Goal: Information Seeking & Learning: Find specific page/section

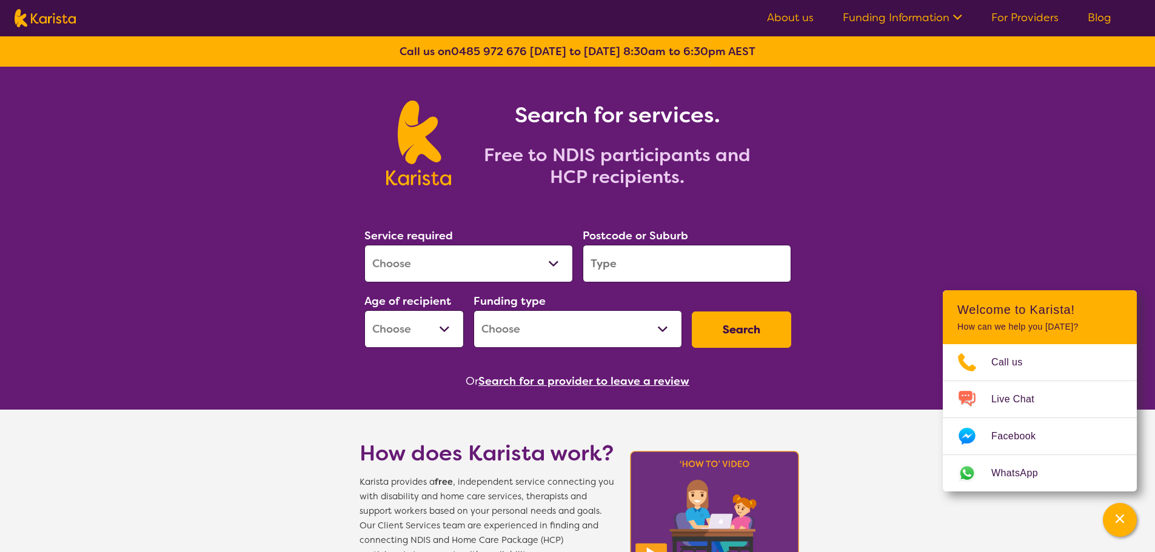
select select "Employment Support"
click at [364, 245] on select "Allied Health Assistant Assessment ([MEDICAL_DATA] or [MEDICAL_DATA]) Behaviour…" at bounding box center [468, 264] width 208 height 38
click at [622, 256] on input "search" at bounding box center [686, 264] width 208 height 38
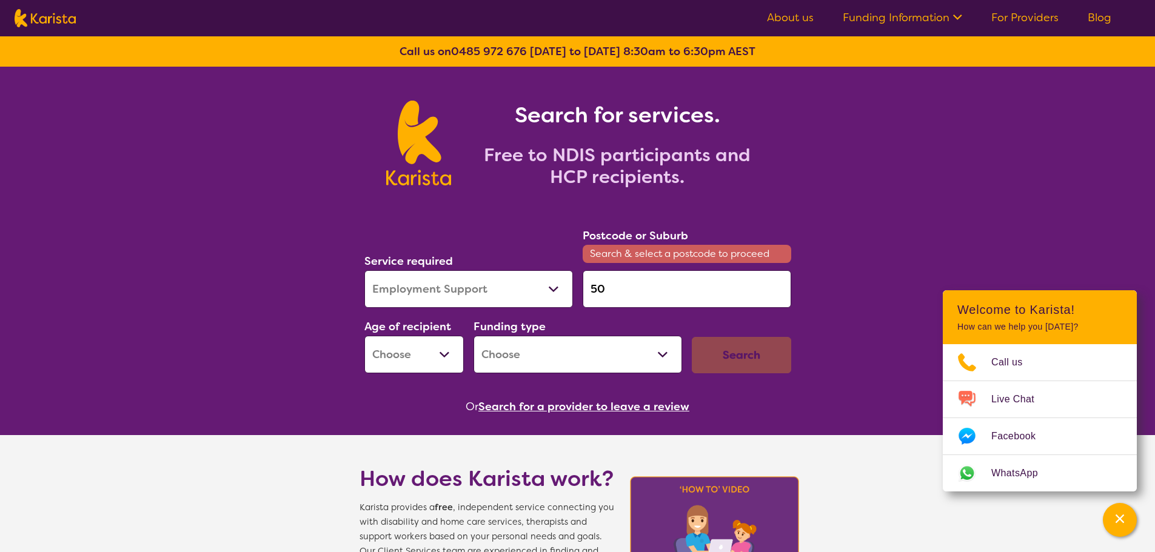
type input "5"
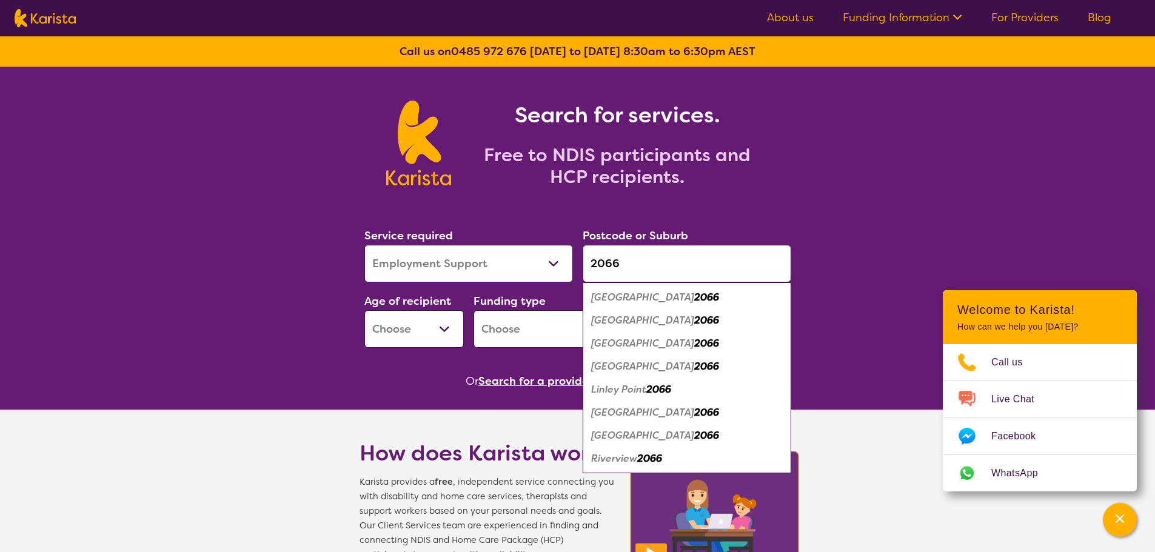
type input "2066"
click at [631, 353] on div "[STREET_ADDRESS]" at bounding box center [686, 343] width 196 height 23
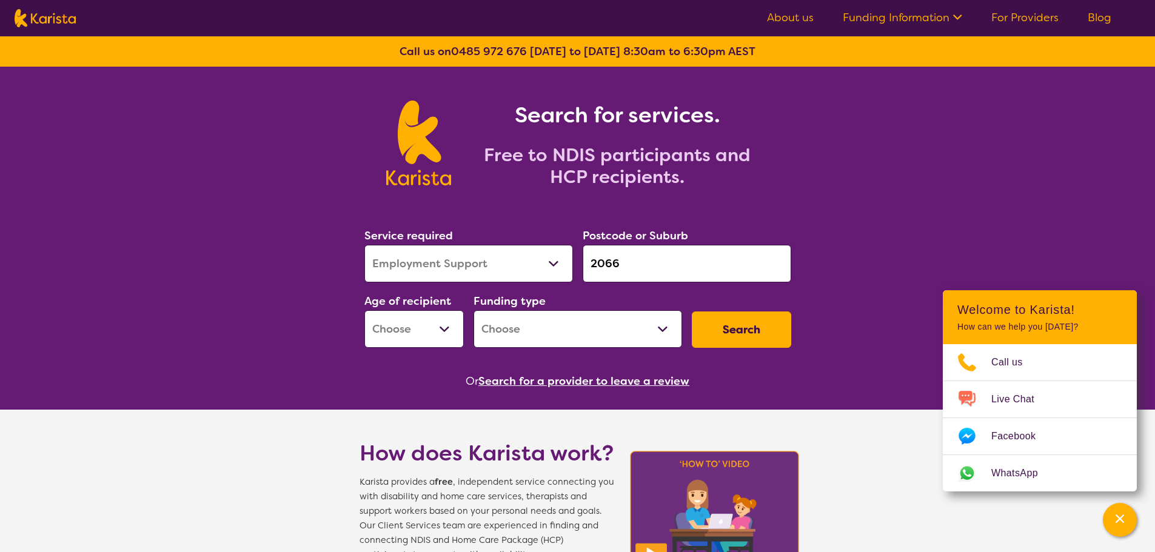
click at [703, 328] on button "Search" at bounding box center [741, 330] width 99 height 36
click at [456, 333] on select "Early Childhood - 0 to 9 Child - 10 to 11 Adolescent - 12 to 17 Adult - 18 to 6…" at bounding box center [413, 329] width 99 height 38
click at [364, 310] on select "Early Childhood - 0 to 9 Child - 10 to 11 Adolescent - 12 to 17 Adult - 18 to 6…" at bounding box center [413, 329] width 99 height 38
click at [717, 331] on button "Search" at bounding box center [741, 330] width 99 height 36
click at [452, 330] on select "Early Childhood - 0 to 9 Child - 10 to 11 Adolescent - 12 to 17 Adult - 18 to 6…" at bounding box center [413, 329] width 99 height 38
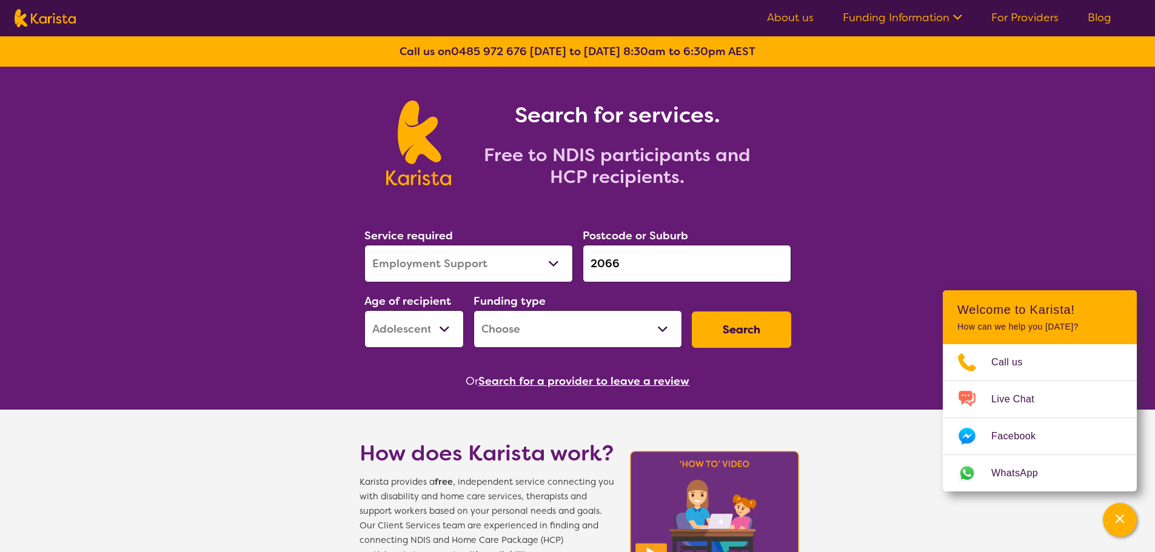
select select "AD"
click at [364, 310] on select "Early Childhood - 0 to 9 Child - 10 to 11 Adolescent - 12 to 17 Adult - 18 to 6…" at bounding box center [413, 329] width 99 height 38
click at [642, 325] on select "Home Care Package (HCP) National Disability Insurance Scheme (NDIS) I don't know" at bounding box center [577, 329] width 208 height 38
select select "NDIS"
click at [473, 310] on select "Home Care Package (HCP) National Disability Insurance Scheme (NDIS) I don't know" at bounding box center [577, 329] width 208 height 38
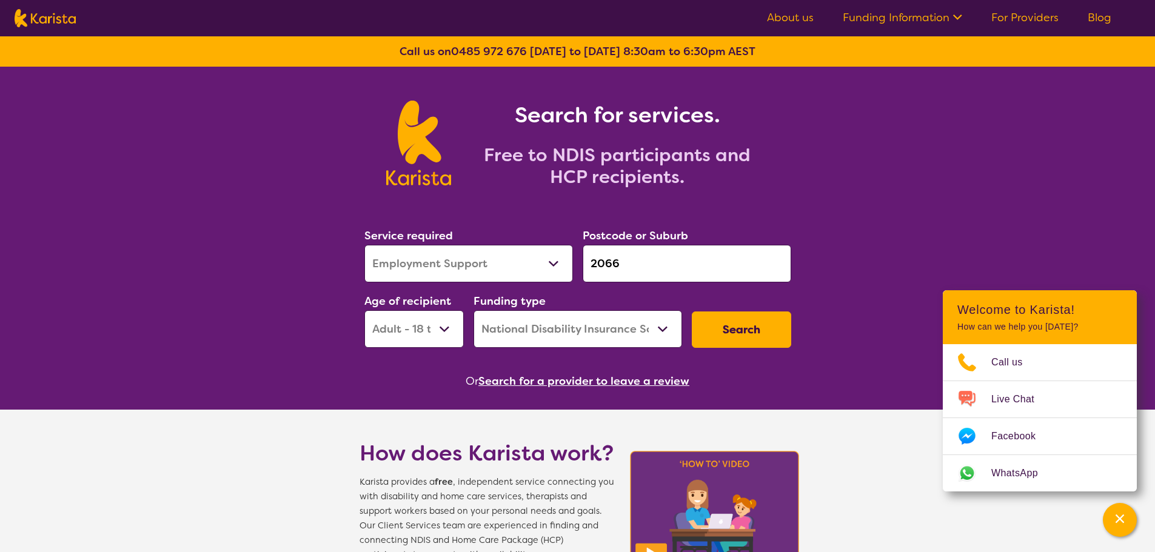
click at [730, 333] on button "Search" at bounding box center [741, 330] width 99 height 36
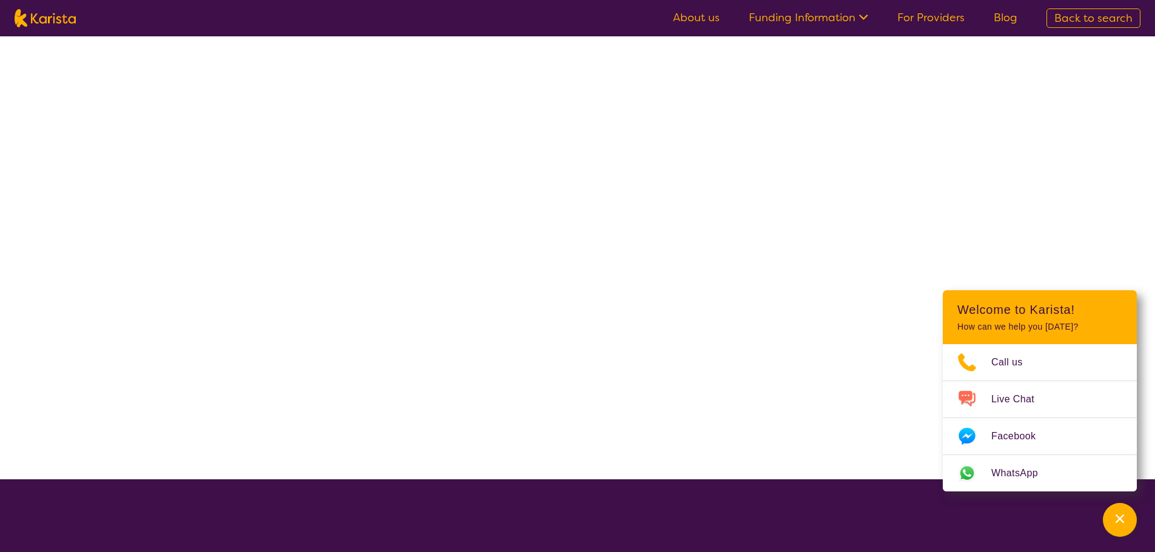
select select "NDIS"
select select "Employment Support"
select select "AD"
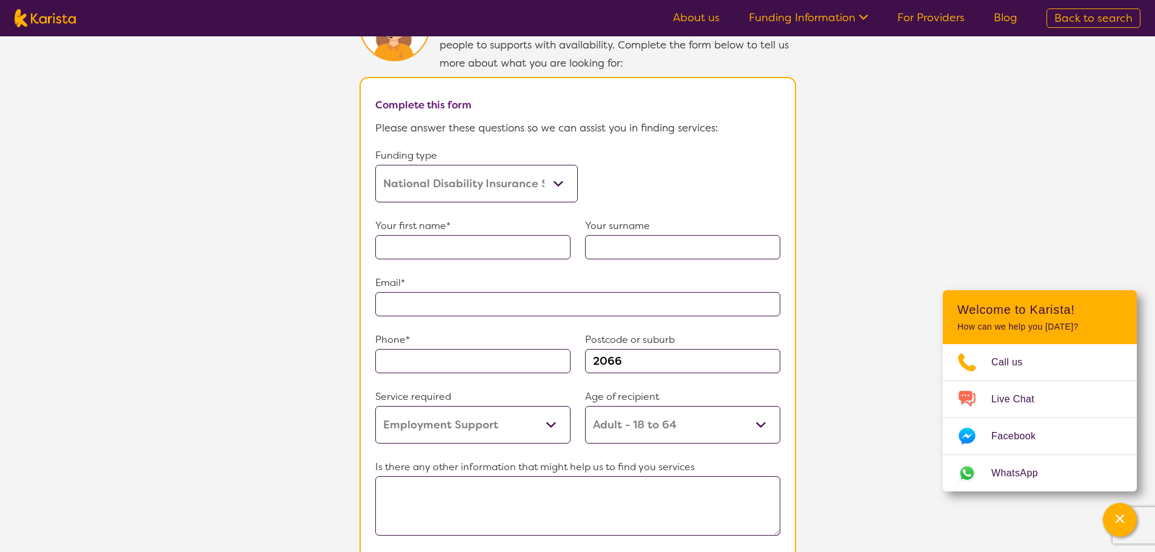
scroll to position [667, 0]
click at [642, 358] on input "2066" at bounding box center [682, 360] width 195 height 24
drag, startPoint x: 636, startPoint y: 355, endPoint x: 554, endPoint y: 353, distance: 81.8
click at [554, 353] on div "Phone* Postcode or suburb 2066" at bounding box center [577, 358] width 405 height 57
type input "2000"
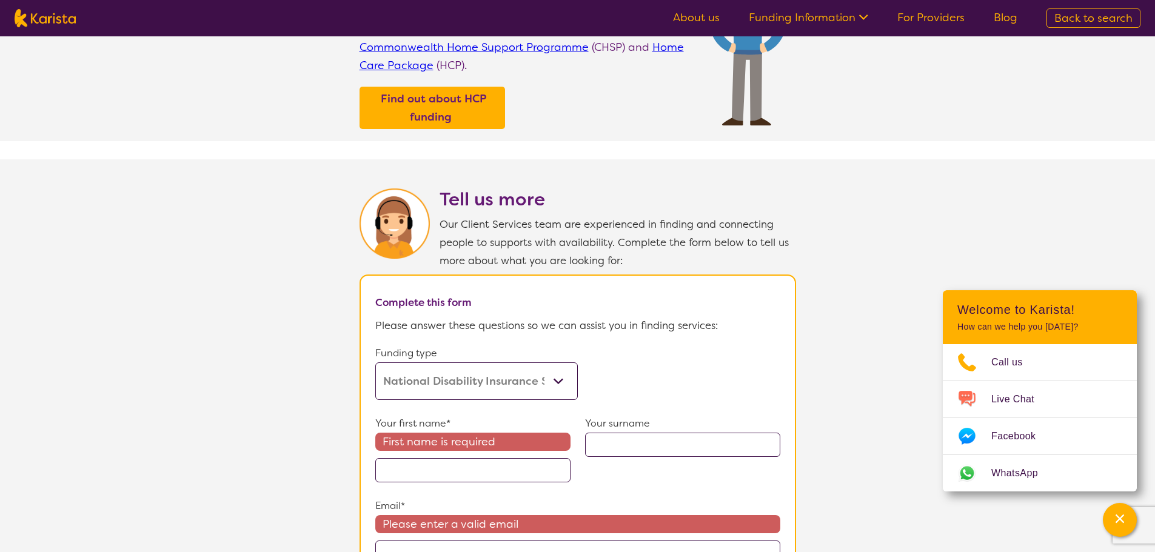
scroll to position [303, 0]
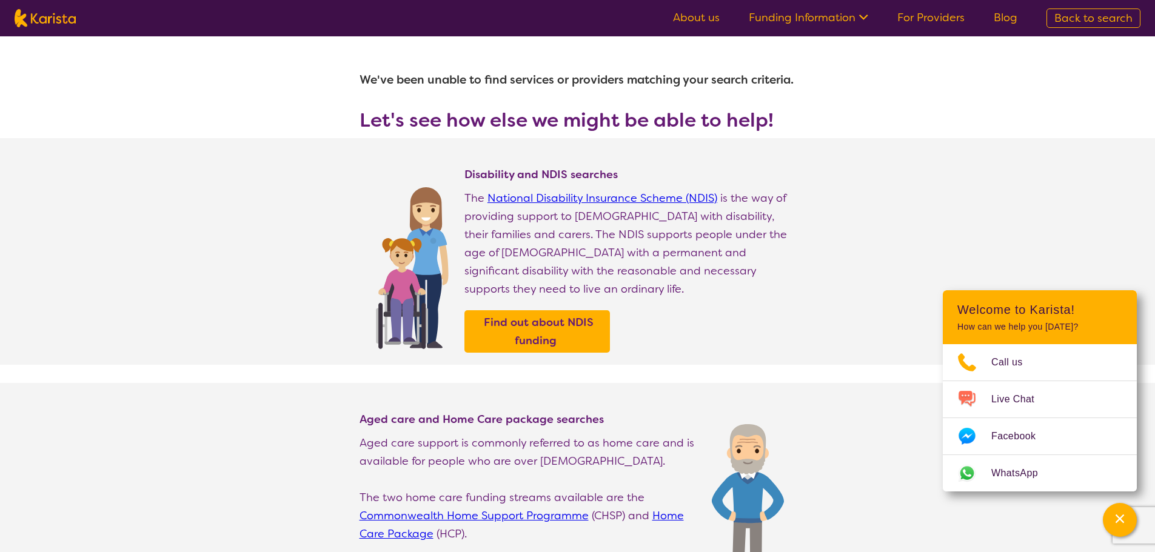
select select "Employment Support"
select select "AD"
select select "NDIS"
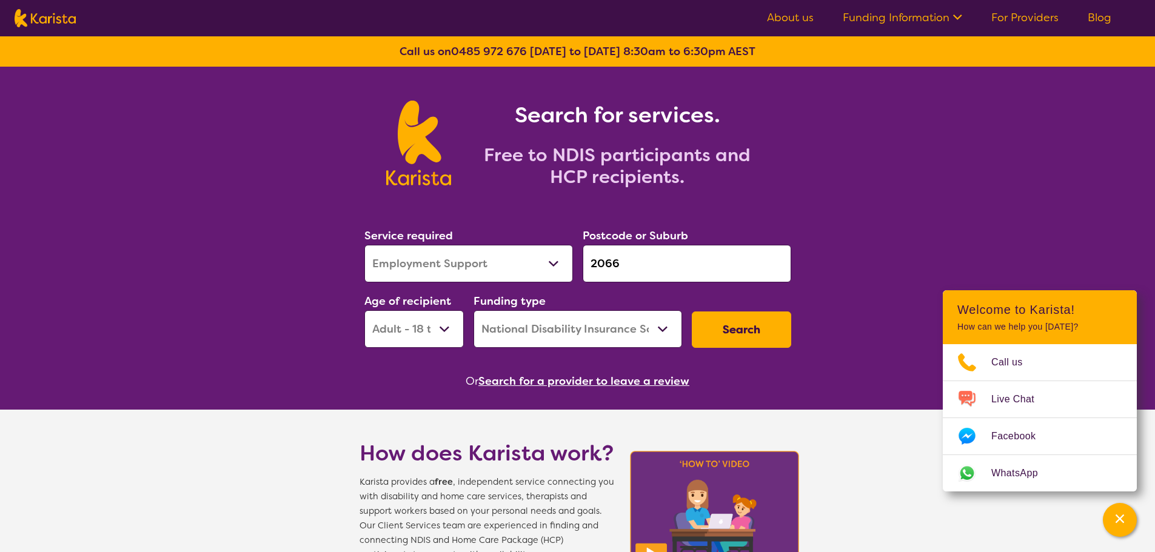
drag, startPoint x: 637, startPoint y: 266, endPoint x: 559, endPoint y: 262, distance: 77.7
click at [560, 262] on div "Service required Allied Health Assistant Assessment ([MEDICAL_DATA] or [MEDICAL…" at bounding box center [577, 287] width 436 height 131
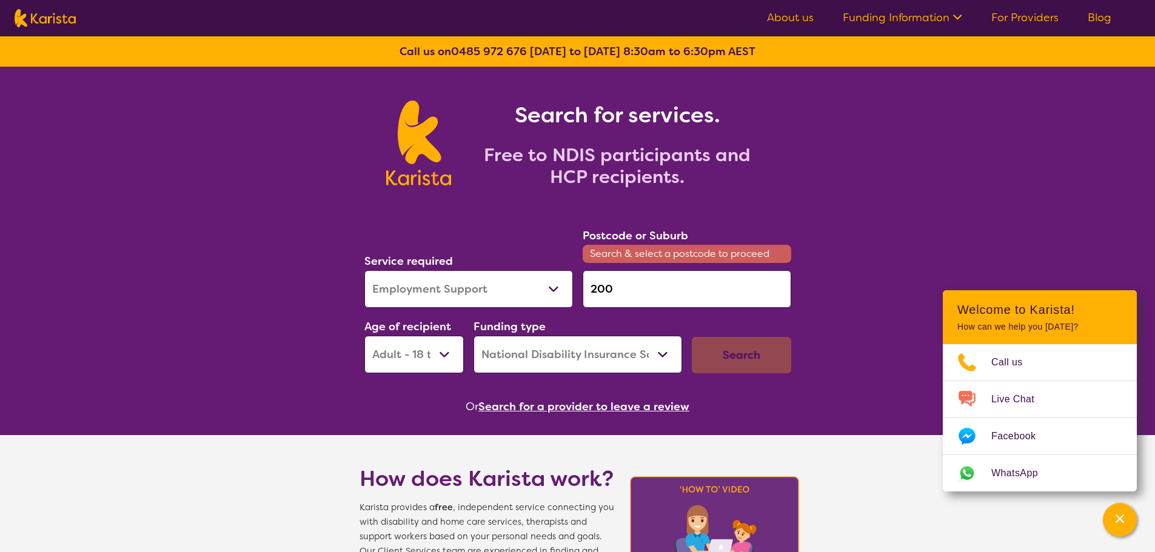
type input "2000"
click button "Search" at bounding box center [741, 355] width 99 height 36
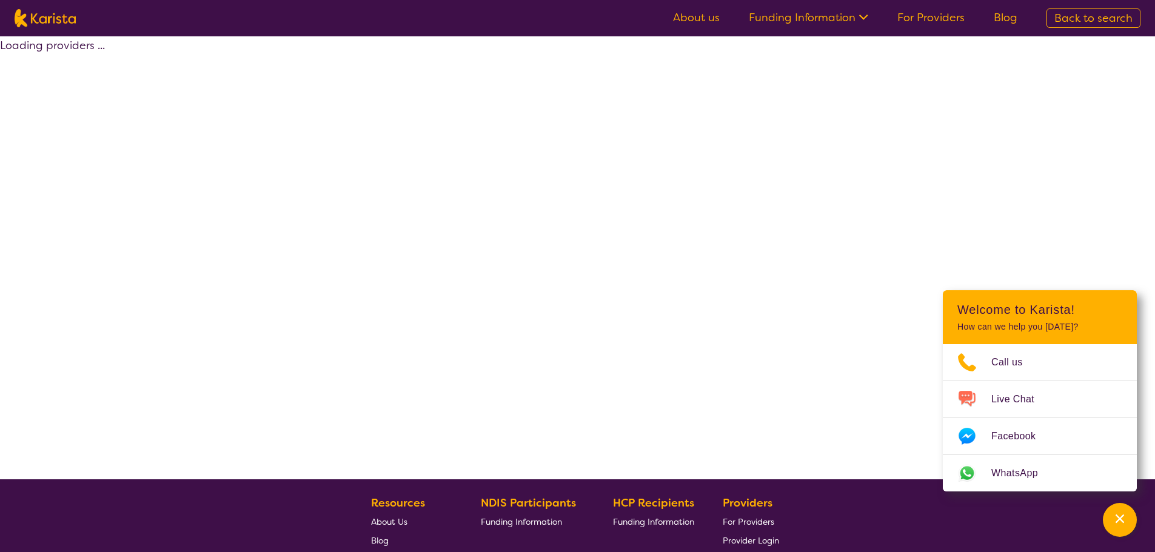
select select "NDIS"
select select "Employment Support"
select select "AD"
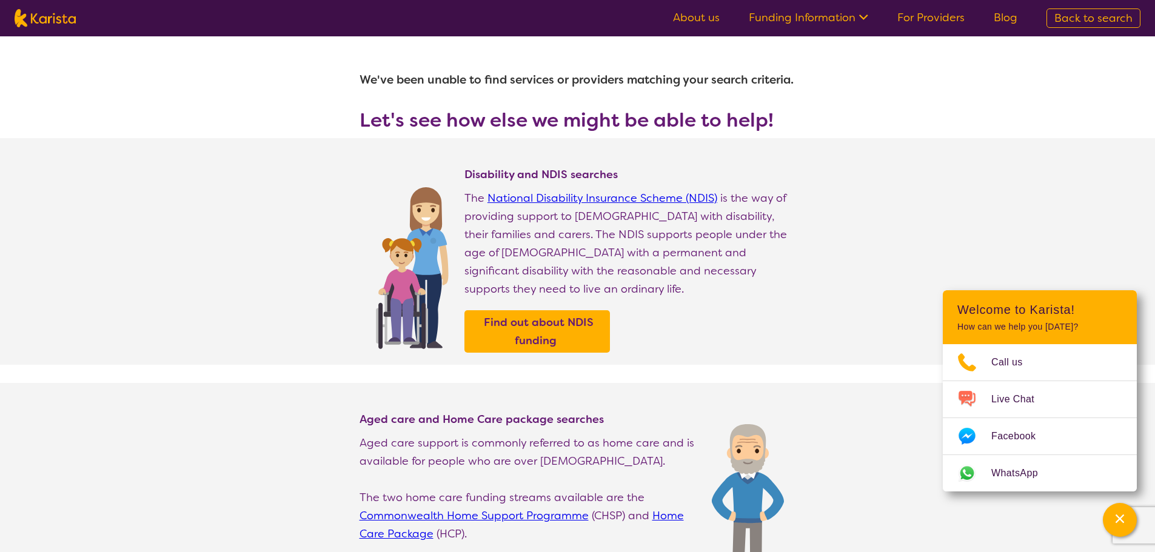
select select "Employment Support"
select select "AD"
select select "NDIS"
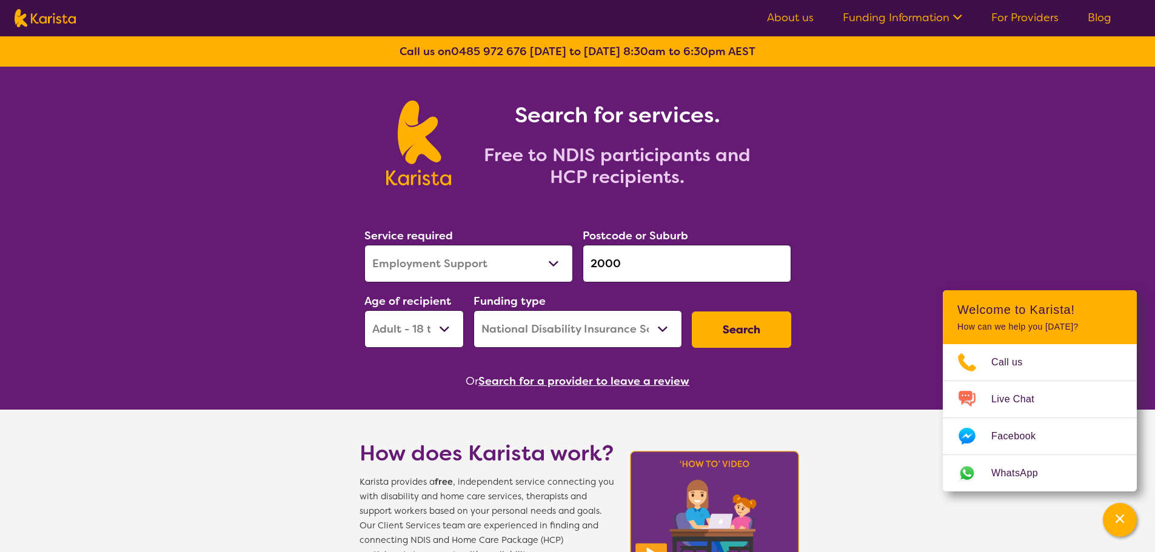
click at [560, 261] on select "Allied Health Assistant Assessment ([MEDICAL_DATA] or [MEDICAL_DATA]) Behaviour…" at bounding box center [468, 264] width 208 height 38
drag, startPoint x: 624, startPoint y: 261, endPoint x: 590, endPoint y: 257, distance: 33.6
click at [590, 257] on input "2000" at bounding box center [686, 264] width 208 height 38
click at [636, 261] on input "2000" at bounding box center [686, 264] width 208 height 38
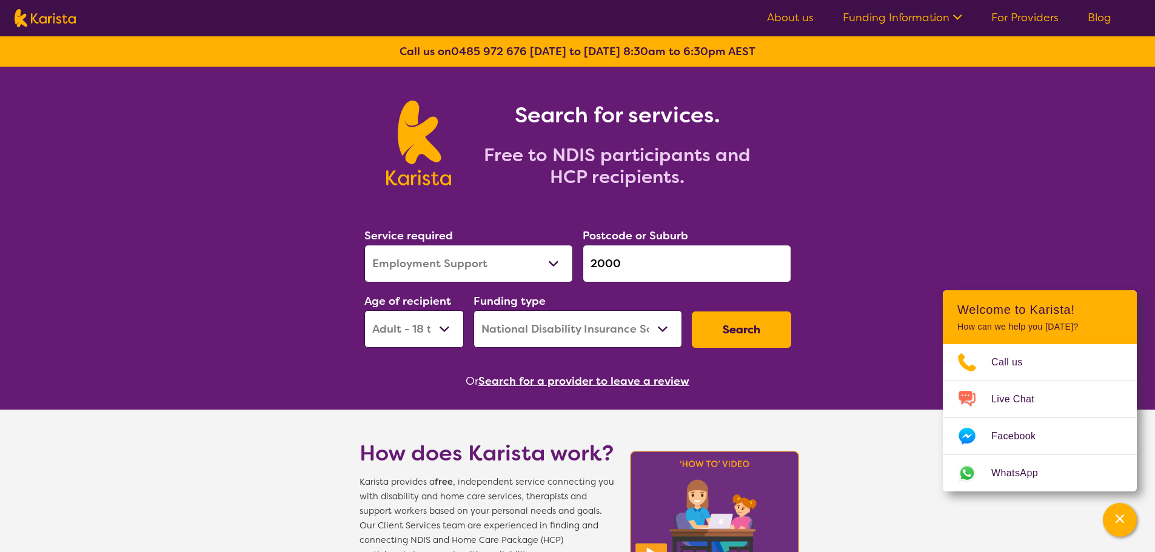
drag, startPoint x: 636, startPoint y: 262, endPoint x: 572, endPoint y: 259, distance: 63.7
click at [572, 259] on div "Service required Allied Health Assistant Assessment ([MEDICAL_DATA] or [MEDICAL…" at bounding box center [577, 287] width 436 height 131
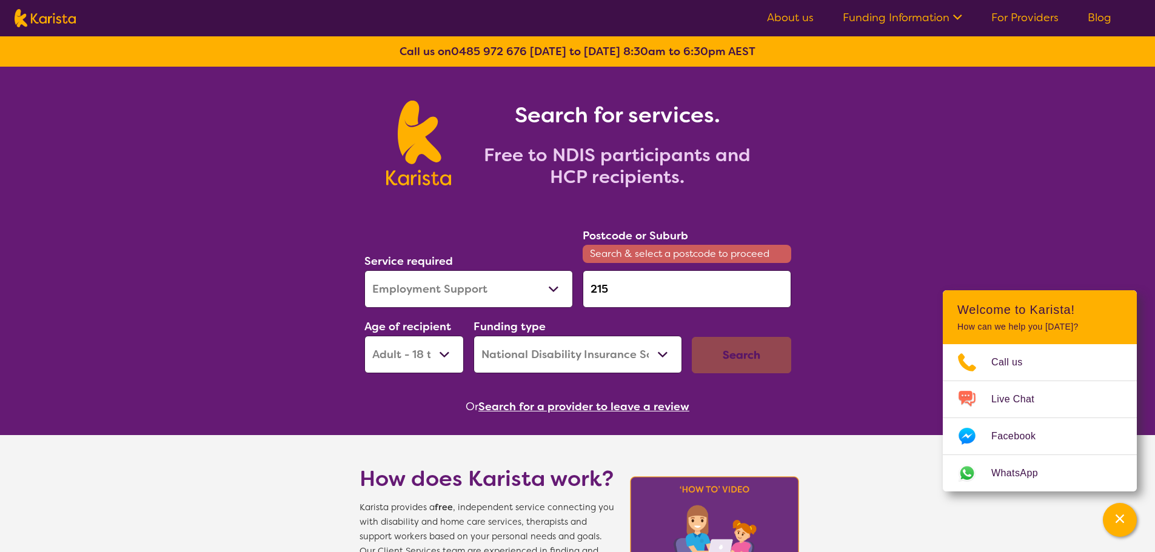
type input "2150"
click button "Search" at bounding box center [741, 355] width 99 height 36
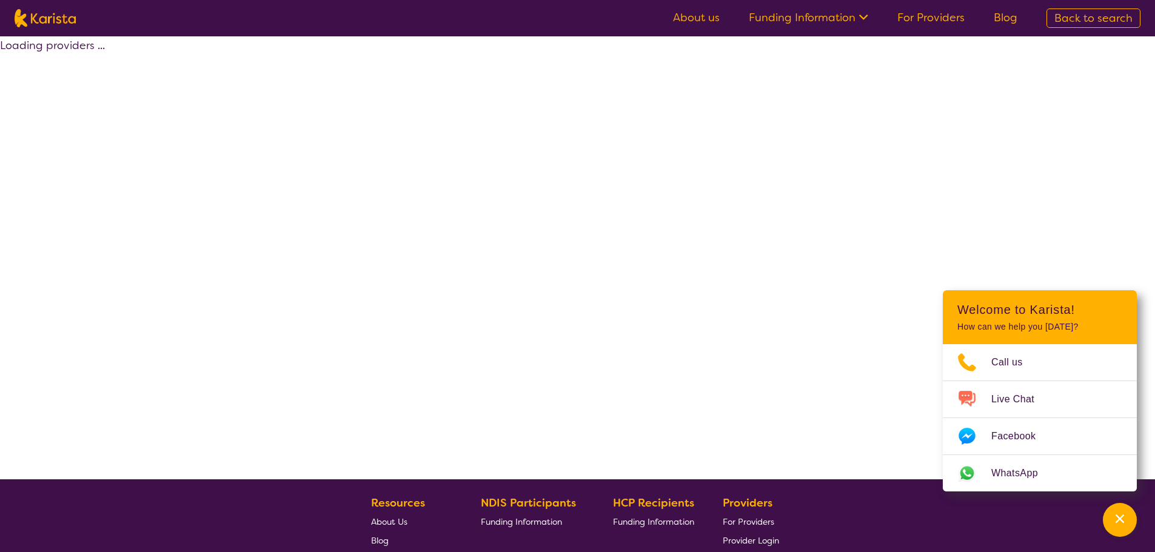
select select "NDIS"
select select "Employment Support"
select select "AD"
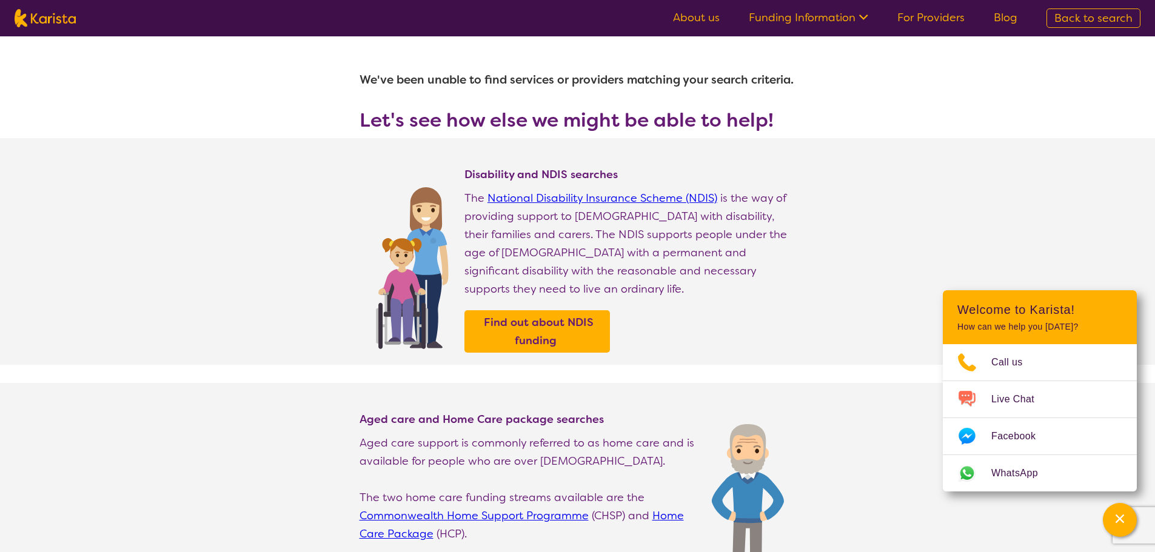
select select "Employment Support"
select select "AD"
select select "NDIS"
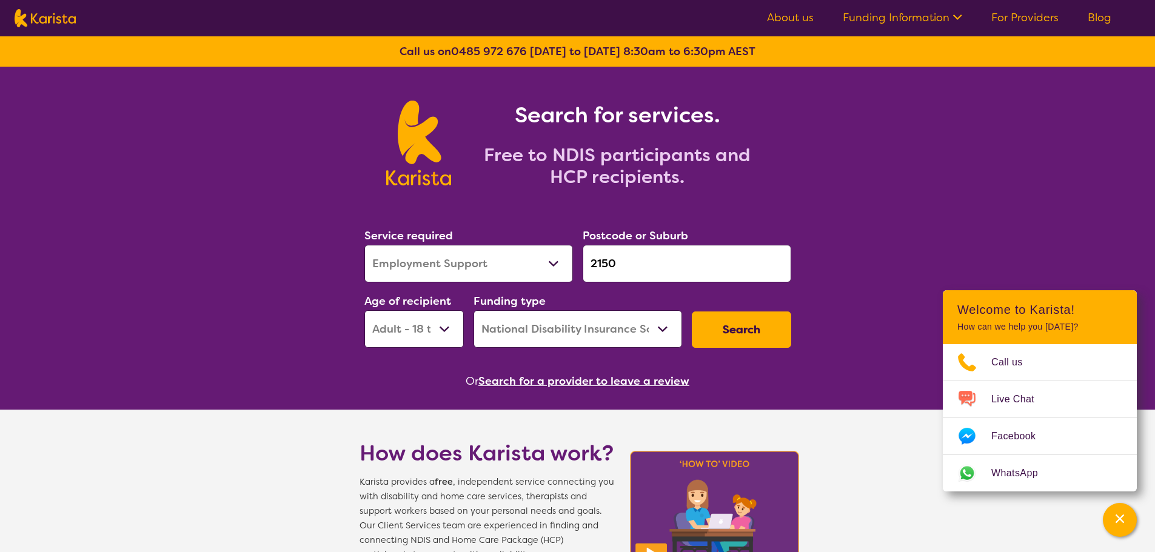
drag, startPoint x: 627, startPoint y: 270, endPoint x: 534, endPoint y: 262, distance: 93.7
click at [534, 262] on div "Service required Allied Health Assistant Assessment ([MEDICAL_DATA] or [MEDICAL…" at bounding box center [577, 287] width 436 height 131
click at [739, 327] on button "Search" at bounding box center [741, 330] width 99 height 36
